Goal: Transaction & Acquisition: Subscribe to service/newsletter

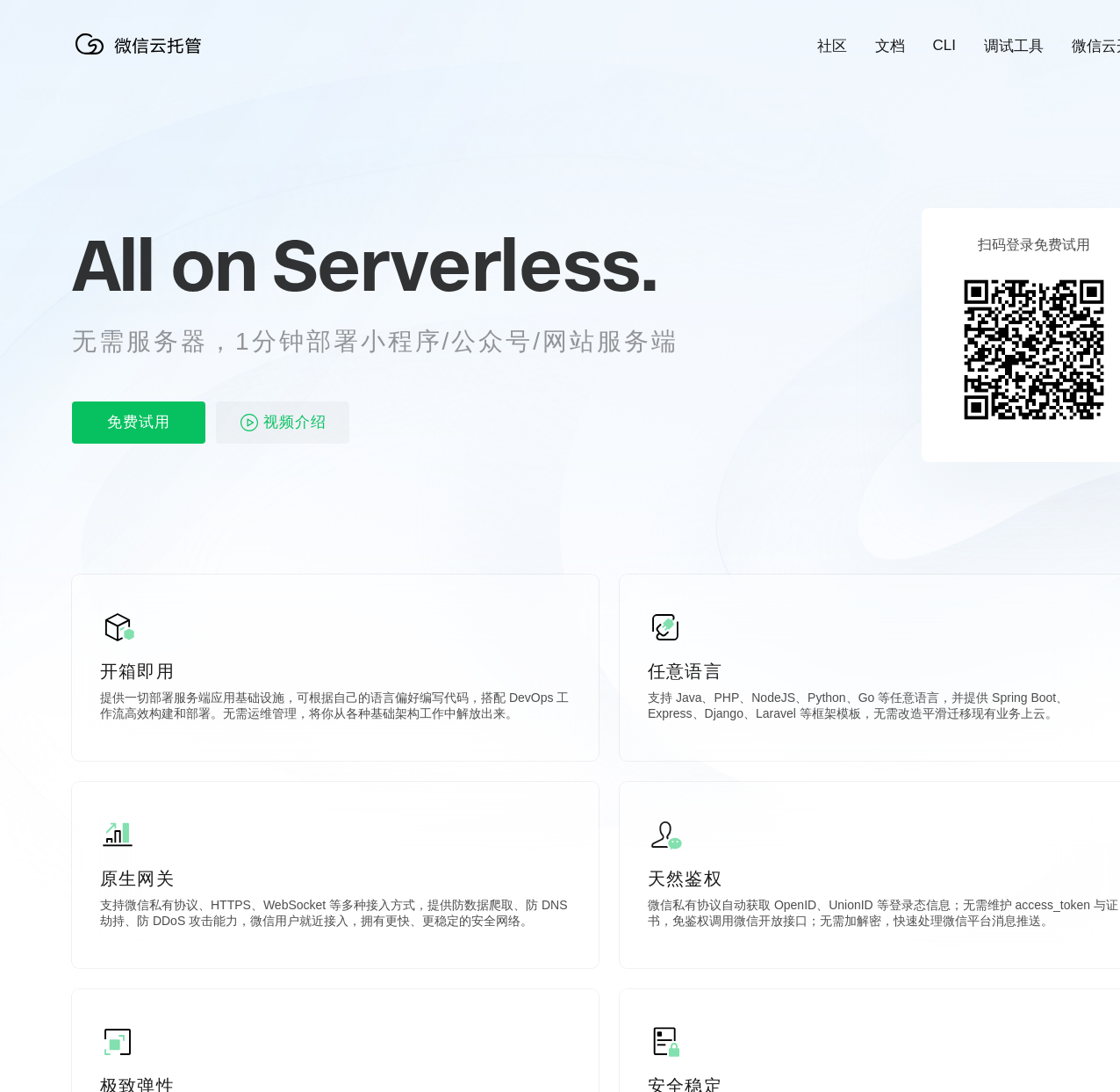
scroll to position [8, 0]
click at [611, 597] on icon at bounding box center [610, 466] width 1686 height 949
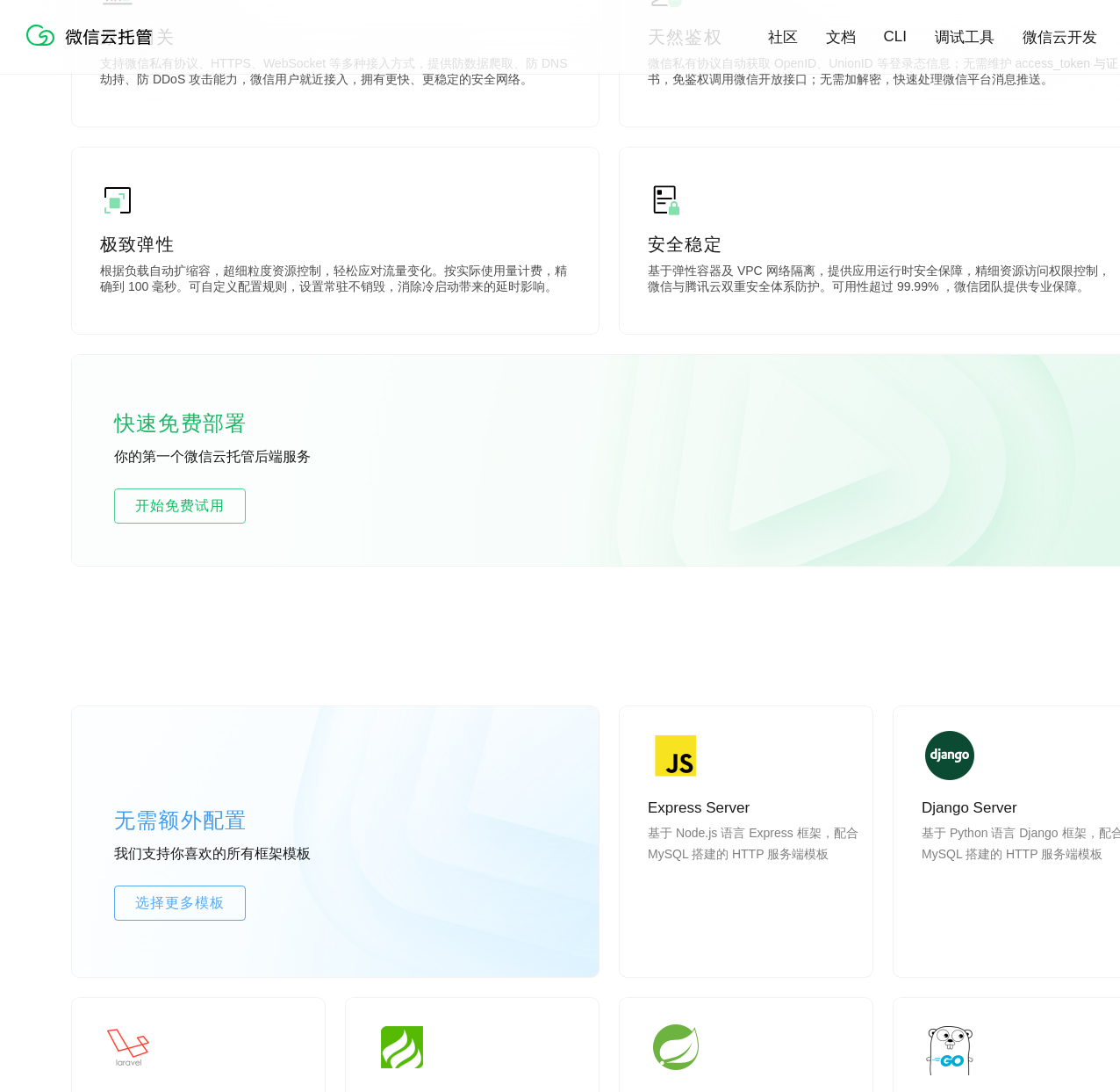
scroll to position [847, 0]
click at [201, 507] on span "开始免费试用" at bounding box center [180, 505] width 130 height 21
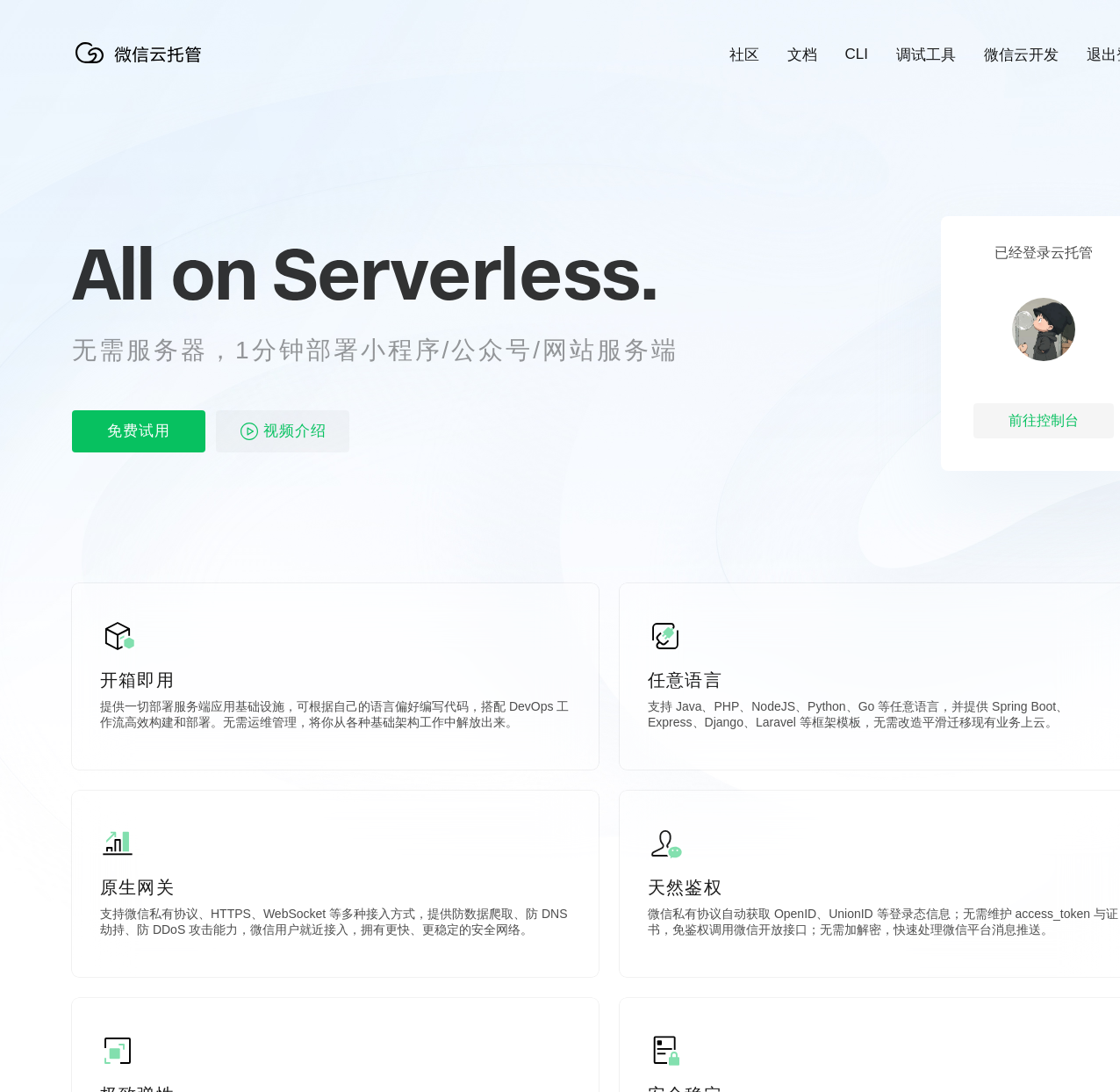
scroll to position [0, 3122]
click at [1007, 421] on div "前往控制台" at bounding box center [1044, 421] width 141 height 35
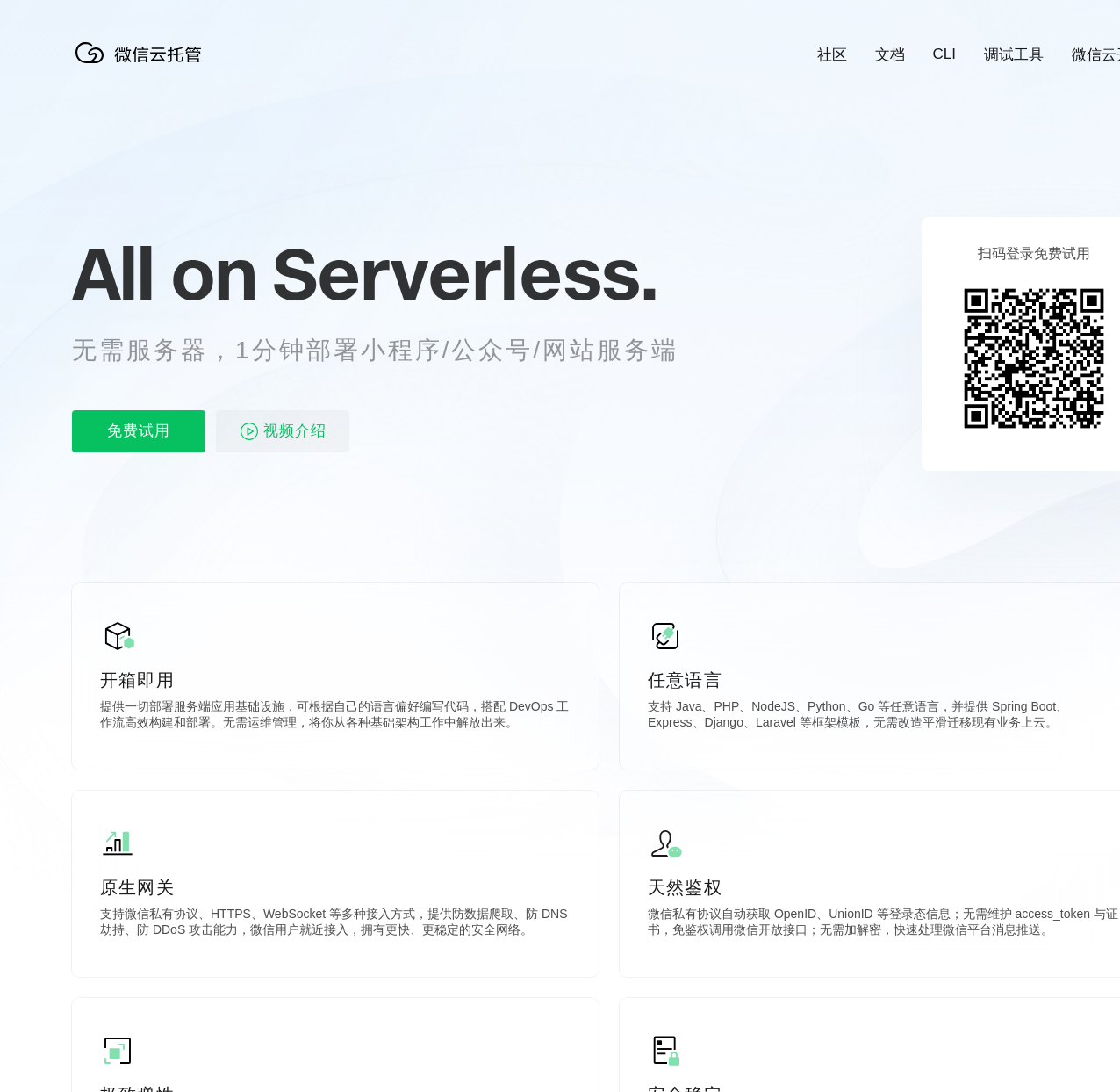
scroll to position [0, 3122]
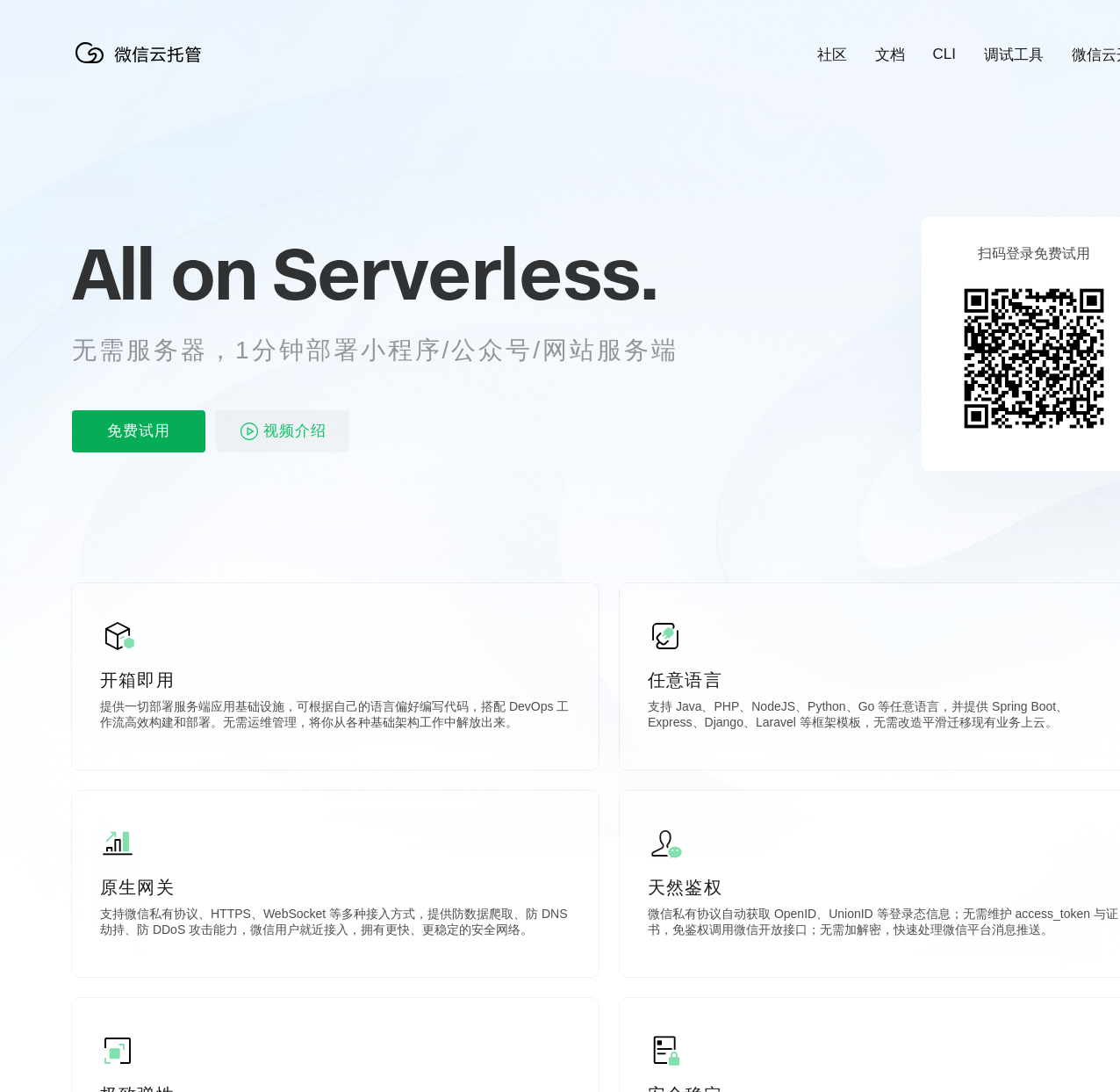
scroll to position [0, 3122]
click at [170, 429] on p "免费试用" at bounding box center [139, 431] width 134 height 42
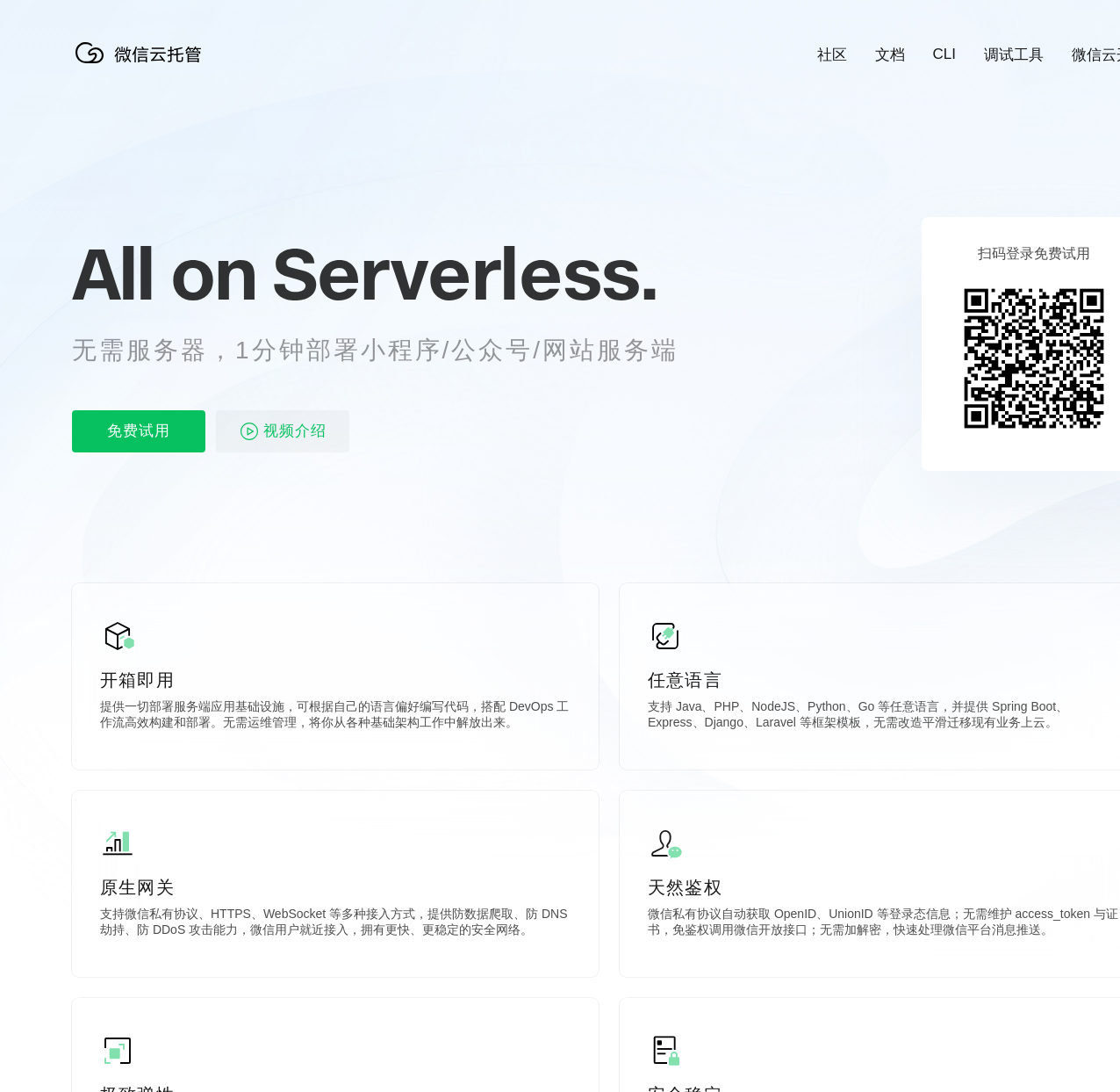
scroll to position [0, 3115]
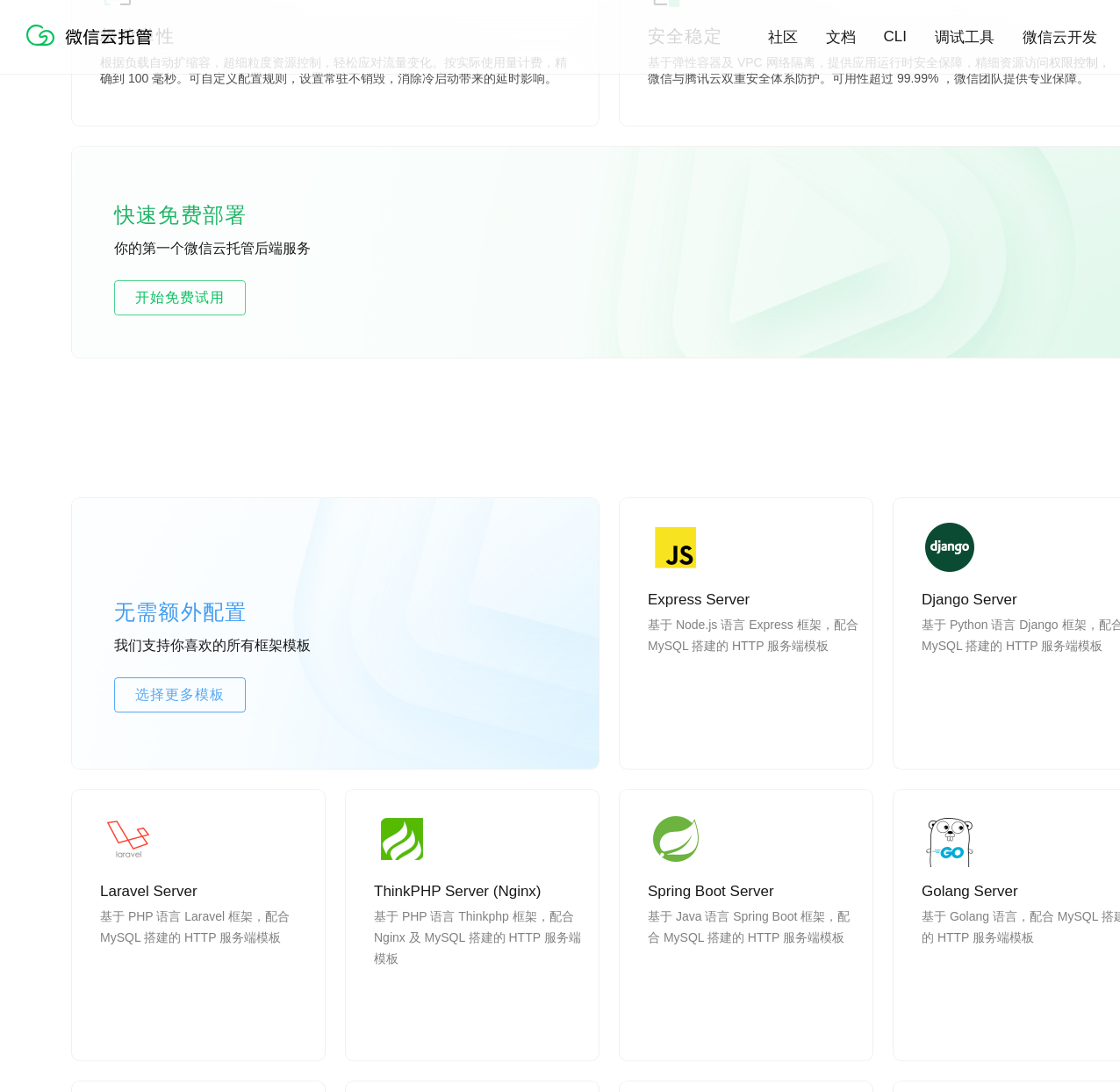
scroll to position [1071, 0]
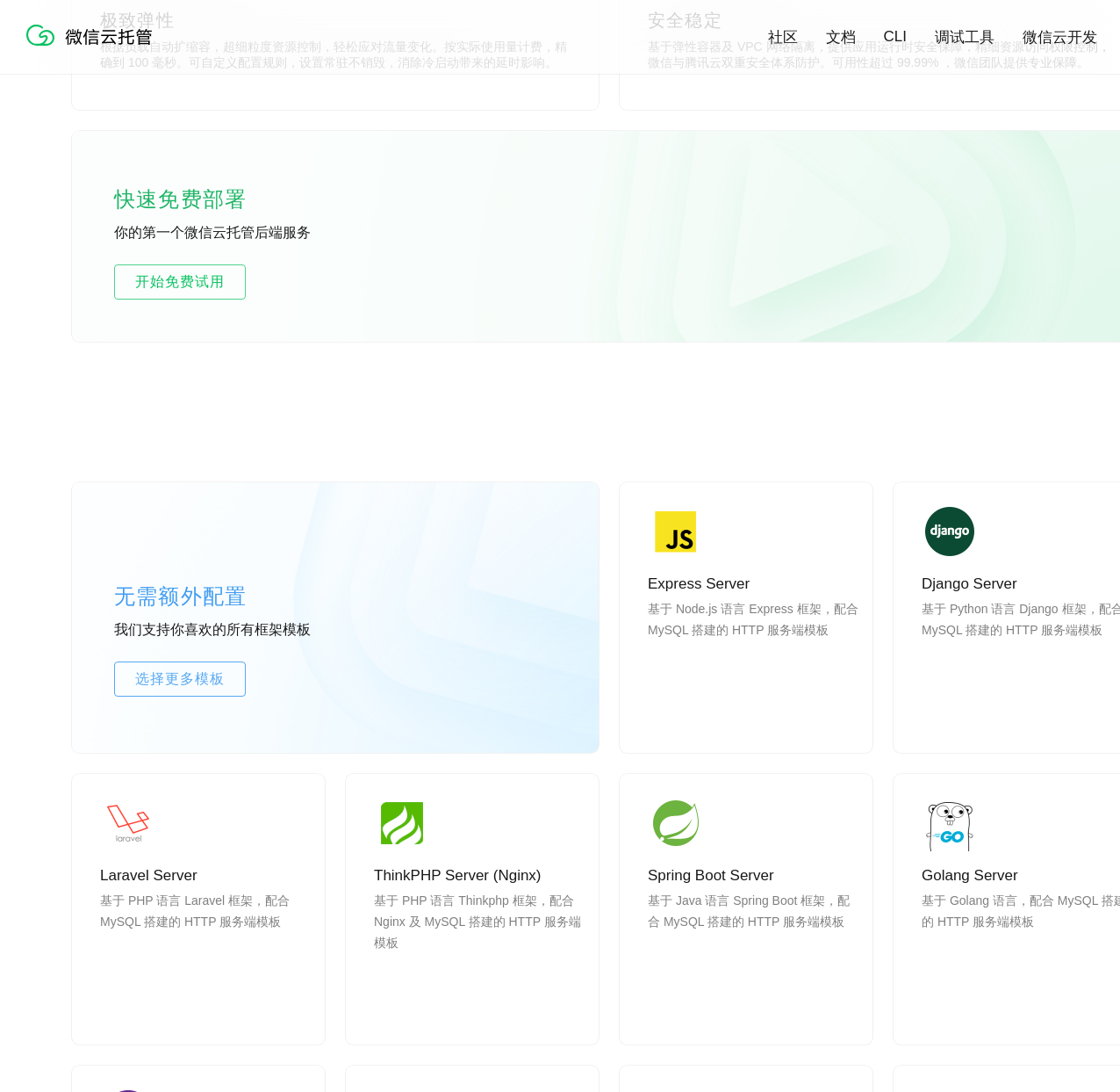
click at [659, 407] on div "无需额外配置 我们支持你喜欢的所有框架模板 选择更多模板 Express Server 基于 Node.js 语言 Express 框架，配合 MySQL 搭…" at bounding box center [610, 869] width 1075 height 933
click at [671, 407] on div "无需额外配置 我们支持你喜欢的所有框架模板 选择更多模板 Express Server 基于 Node.js 语言 Express 框架，配合 MySQL 搭…" at bounding box center [610, 869] width 1075 height 933
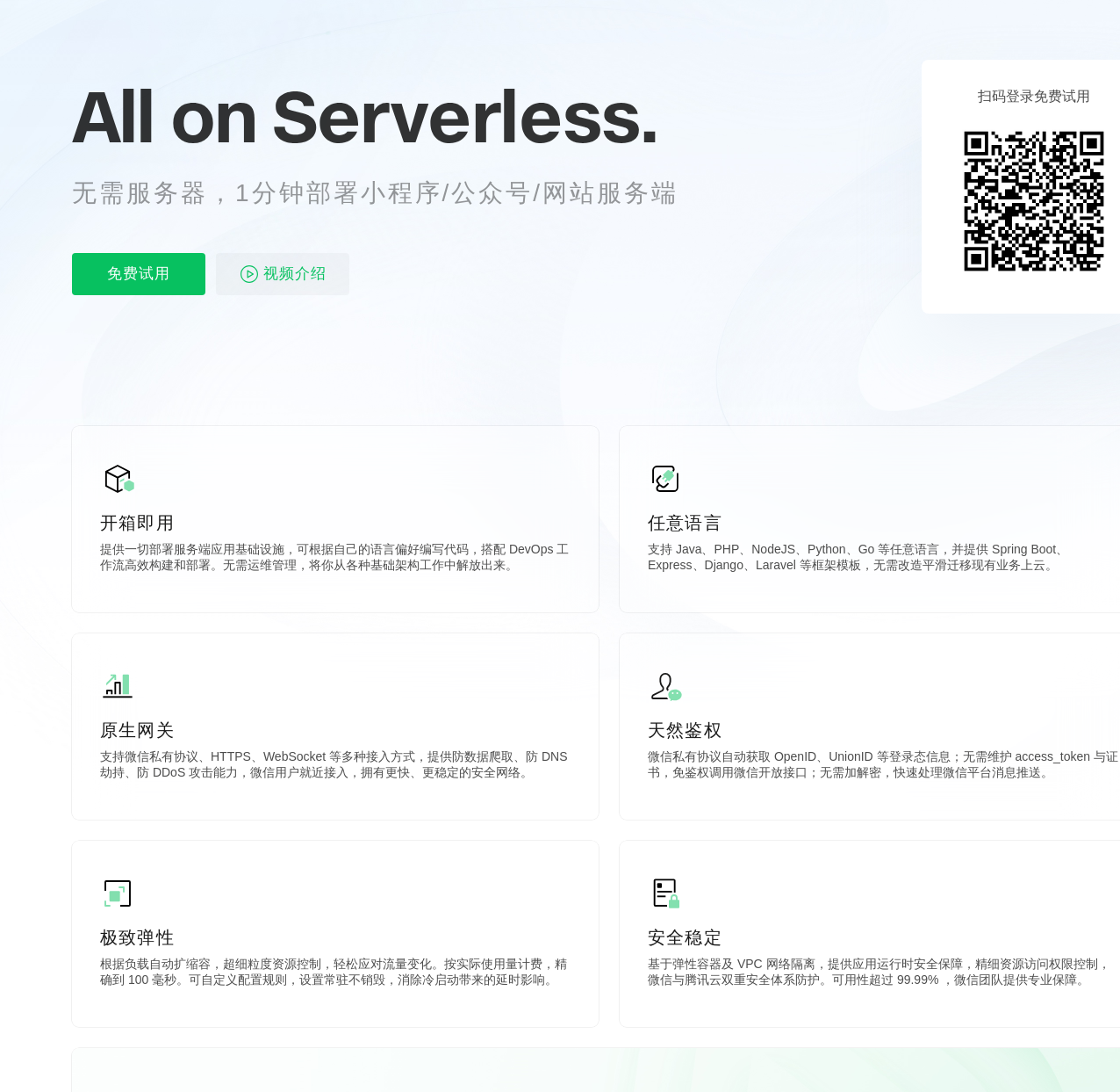
scroll to position [0, 0]
